Goal: Task Accomplishment & Management: Manage account settings

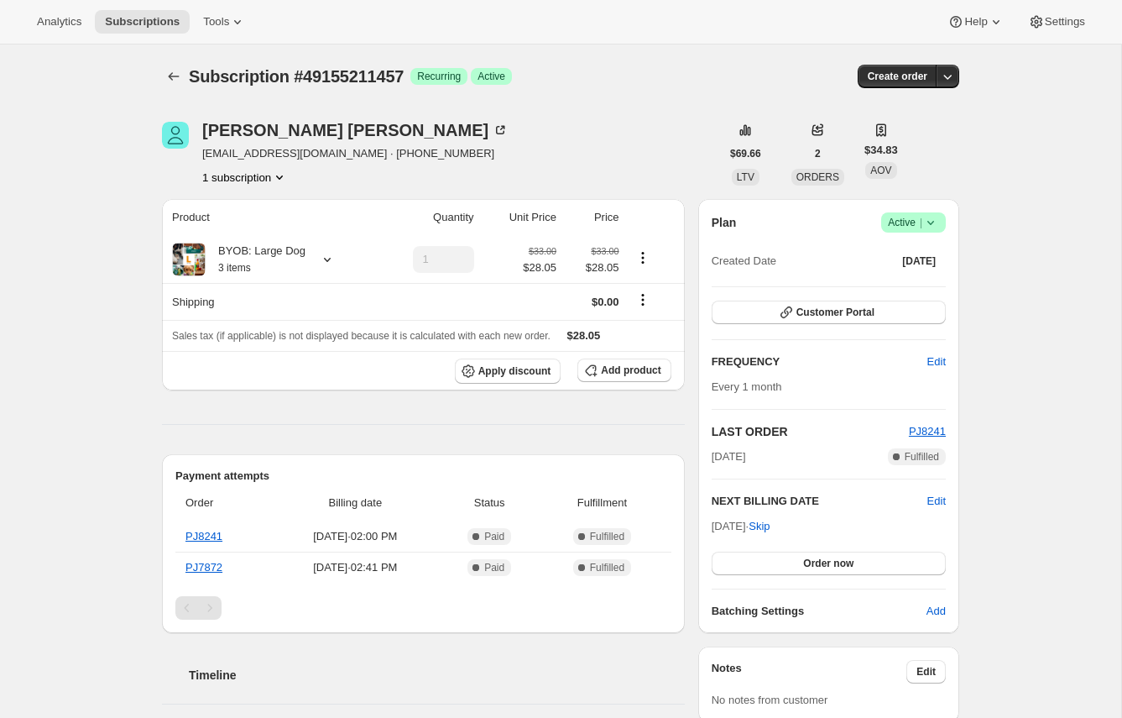
click at [933, 227] on icon at bounding box center [930, 222] width 17 height 17
click at [930, 290] on span "Cancel subscription" at bounding box center [907, 284] width 95 height 13
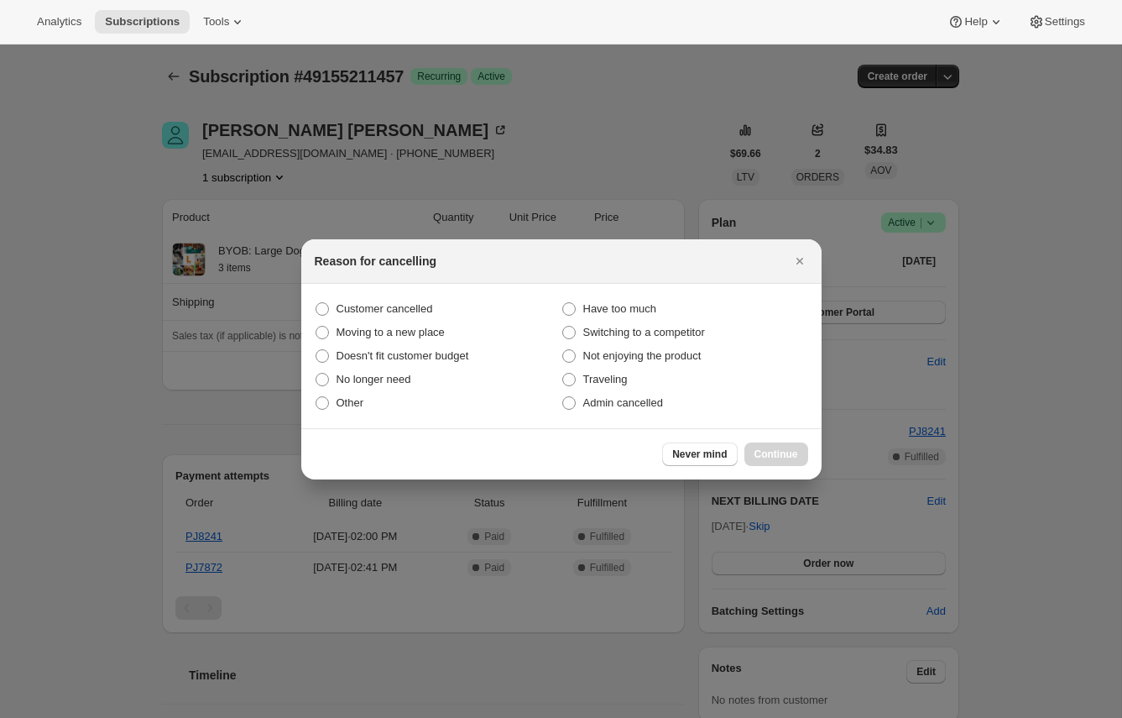
click at [397, 295] on section "Customer cancelled Have too much Moving to a new place Switching to a competito…" at bounding box center [561, 356] width 520 height 144
click at [409, 305] on span "Customer cancelled" at bounding box center [385, 308] width 97 height 13
click at [316, 303] on input "Customer cancelled" at bounding box center [316, 302] width 1 height 1
radio input "true"
click at [788, 443] on button "Continue" at bounding box center [777, 454] width 64 height 24
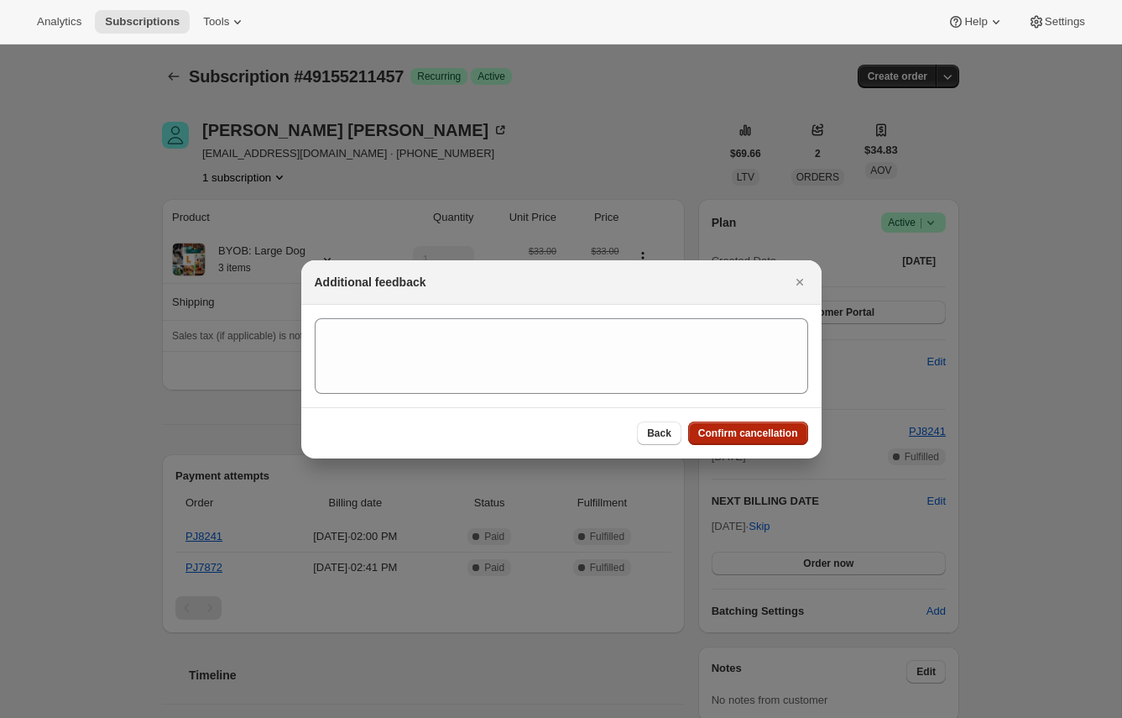
click at [737, 436] on span "Confirm cancellation" at bounding box center [748, 432] width 100 height 13
